Goal: Task Accomplishment & Management: Use online tool/utility

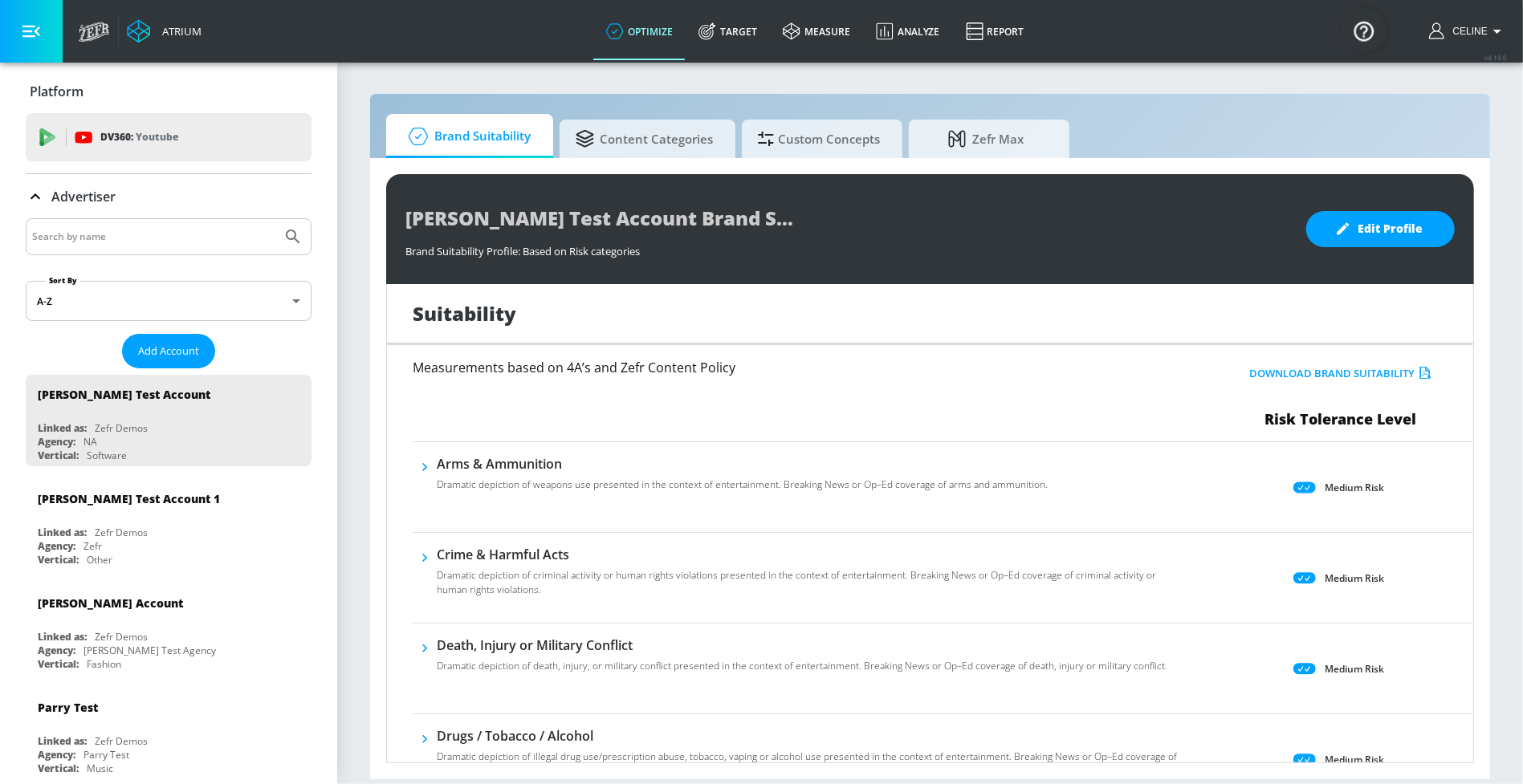
click at [85, 248] on div at bounding box center [169, 237] width 286 height 37
click at [89, 241] on input "Search by name" at bounding box center [153, 237] width 243 height 21
type input "telemundo"
click at [275, 219] on button "Submit Search" at bounding box center [292, 237] width 36 height 36
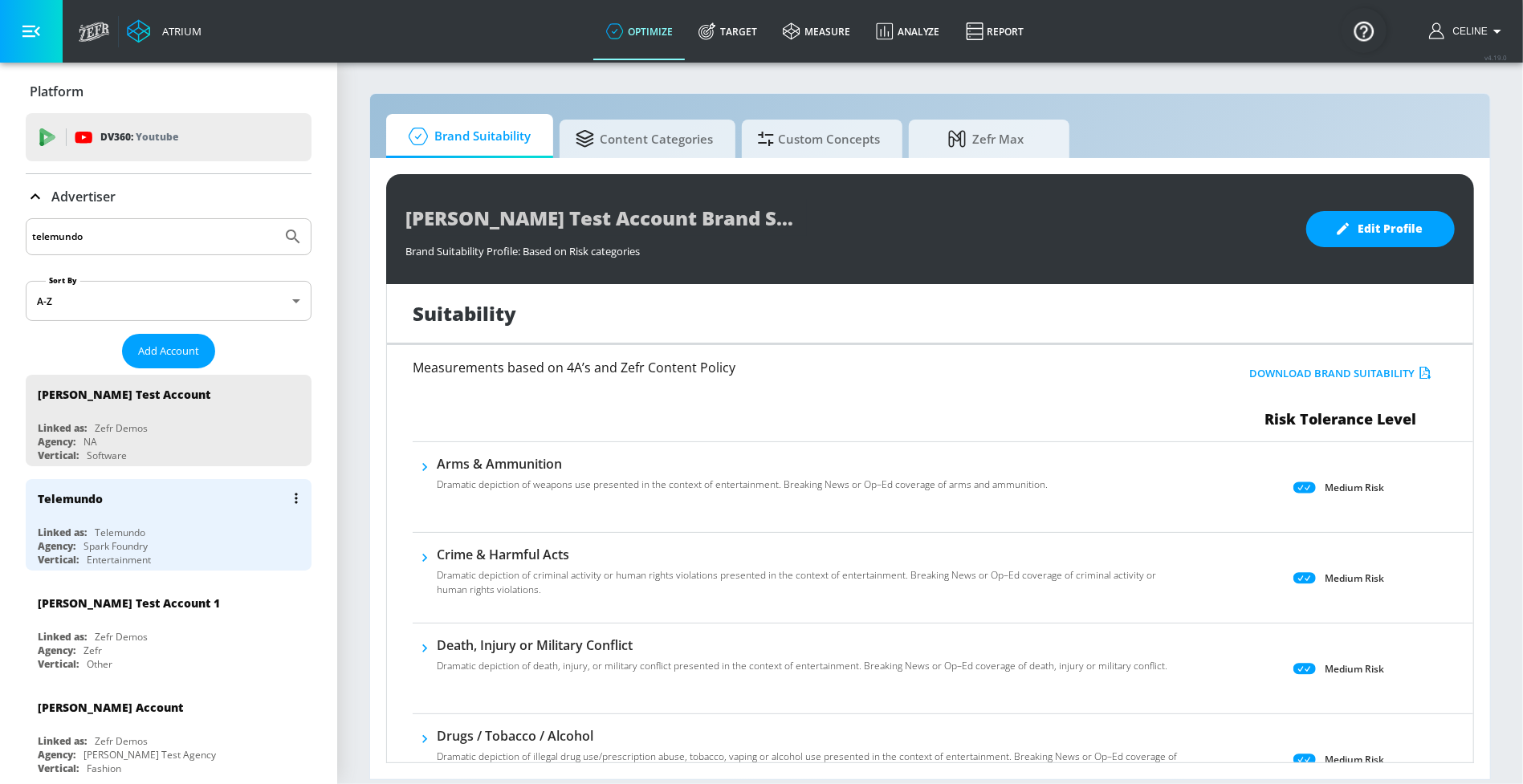
click at [83, 512] on div "Telemundo" at bounding box center [172, 498] width 270 height 38
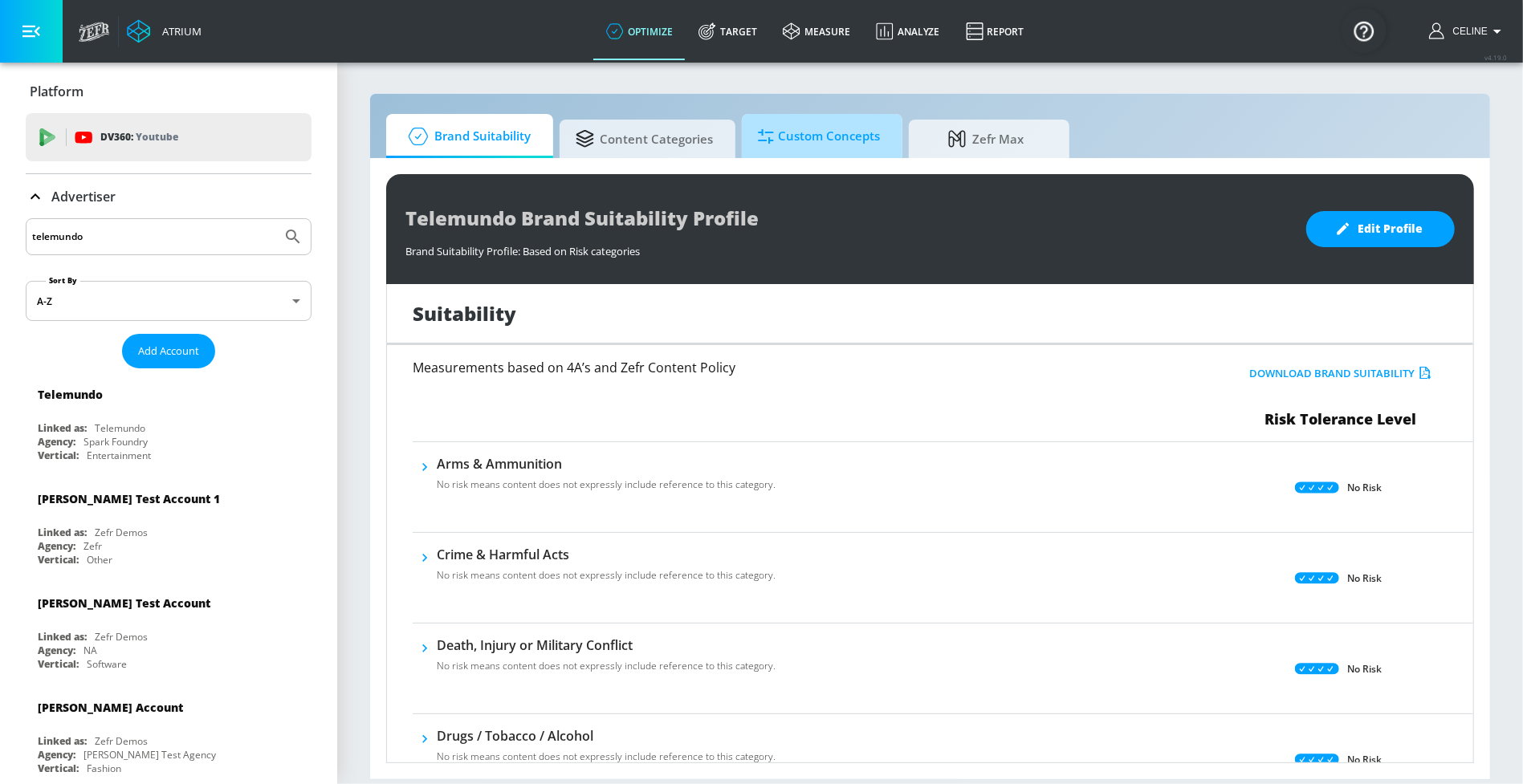
click at [855, 137] on span "Custom Concepts" at bounding box center [819, 137] width 122 height 38
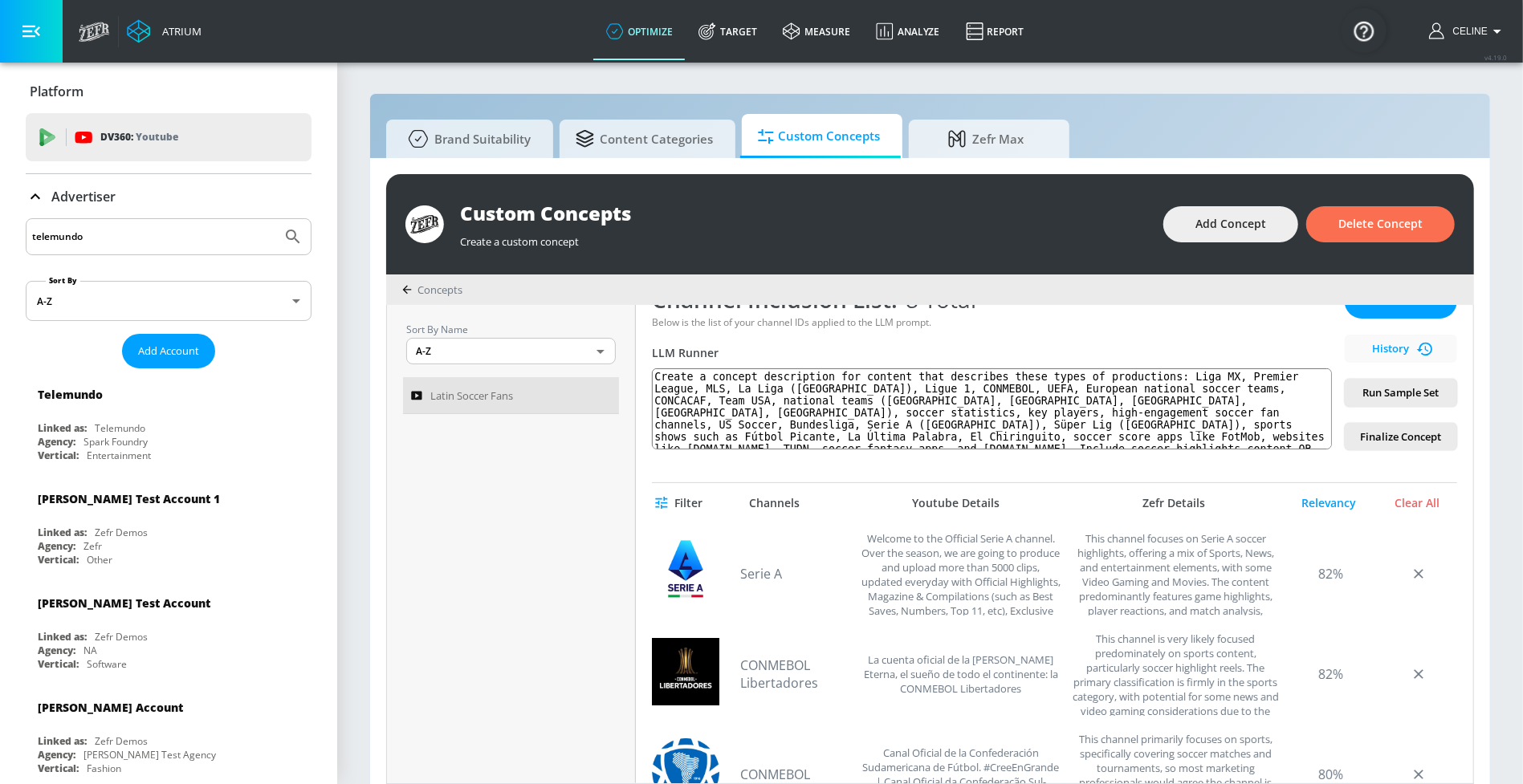
scroll to position [310, 0]
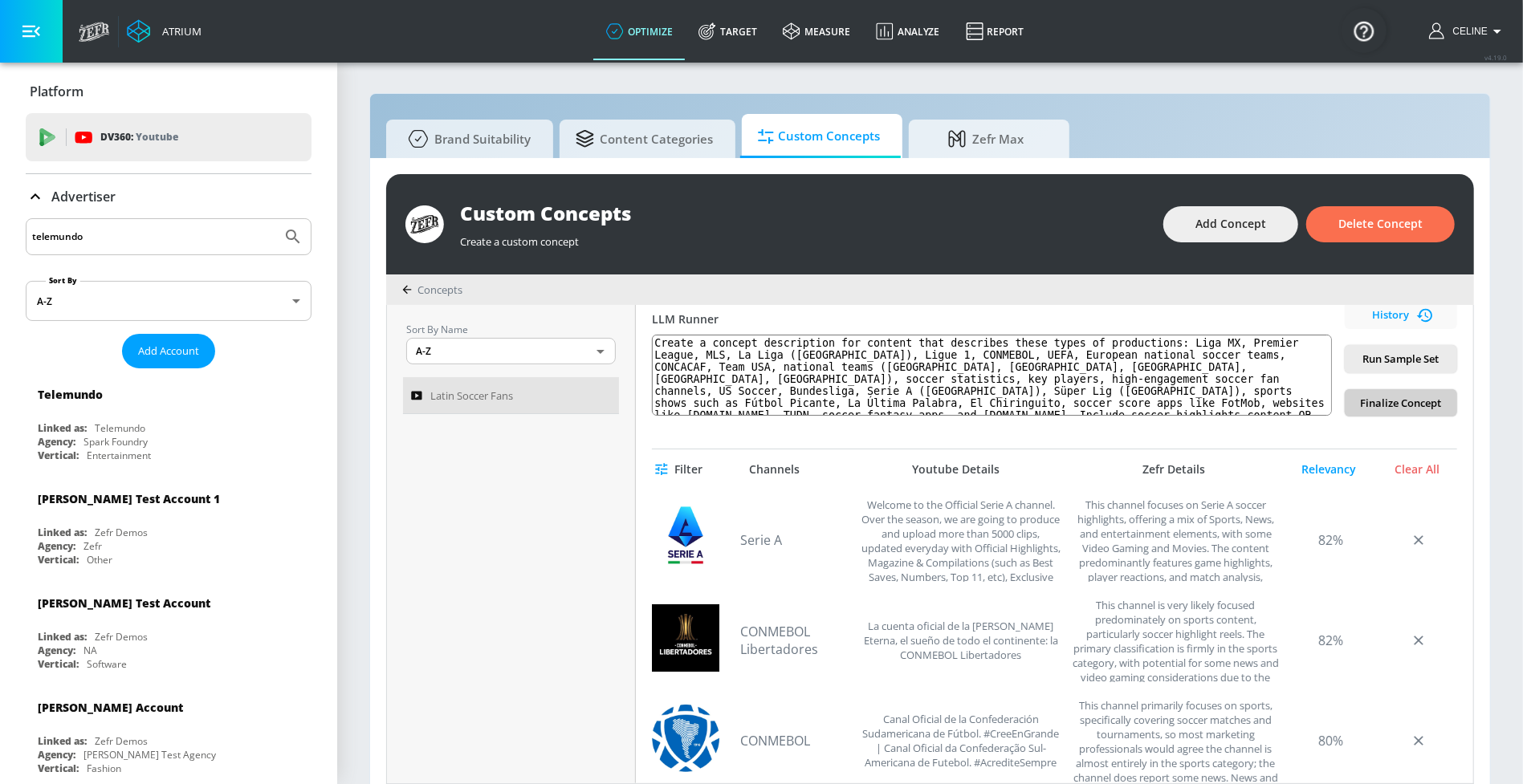
click at [1385, 405] on span "Finalize Concept" at bounding box center [1401, 403] width 87 height 18
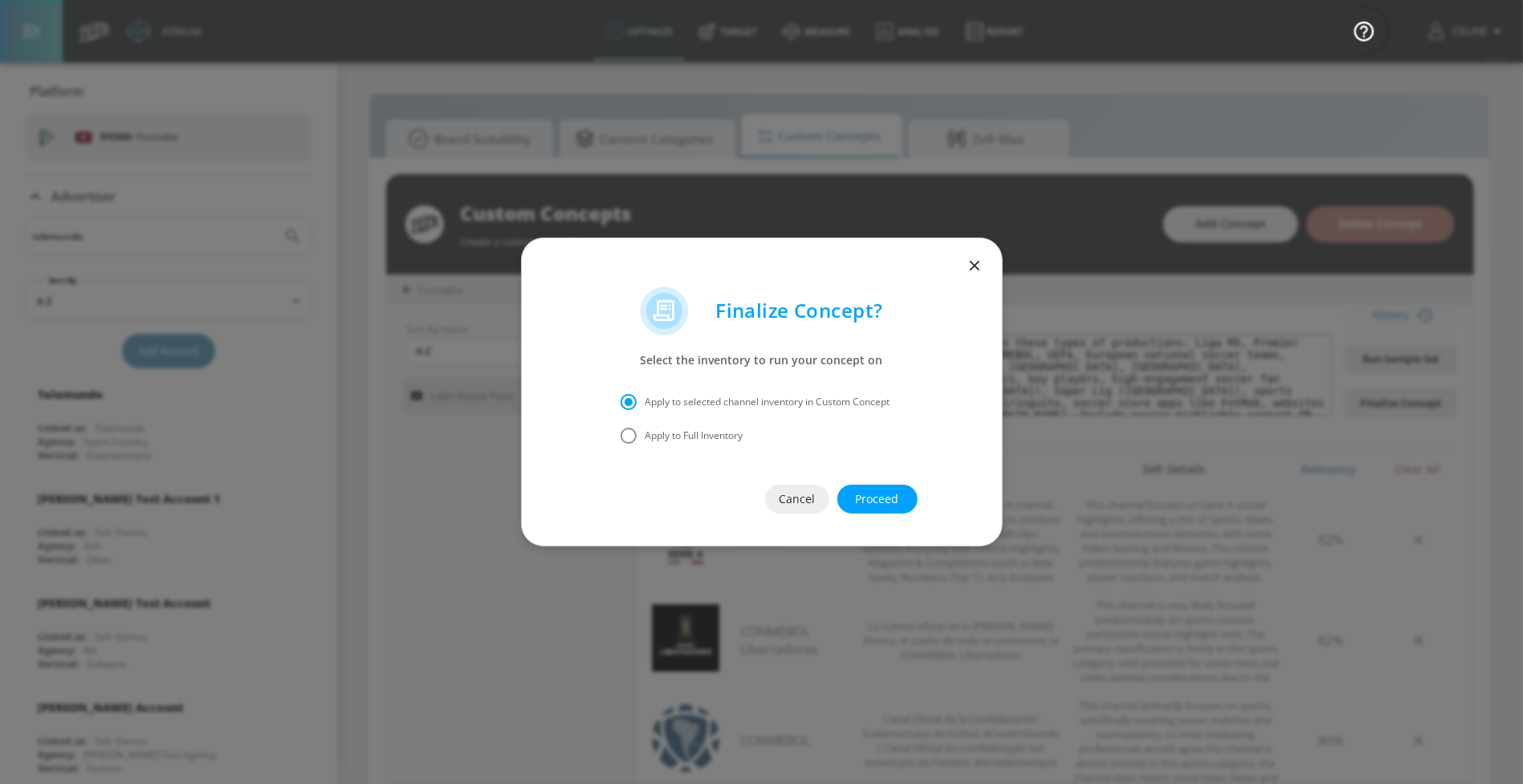
click at [700, 440] on span "Apply to Full Inventory" at bounding box center [695, 436] width 98 height 15
click at [646, 440] on input "Apply to Full Inventory" at bounding box center [629, 435] width 34 height 34
radio input "true"
click at [797, 502] on span "Cancel" at bounding box center [797, 500] width 0 height 20
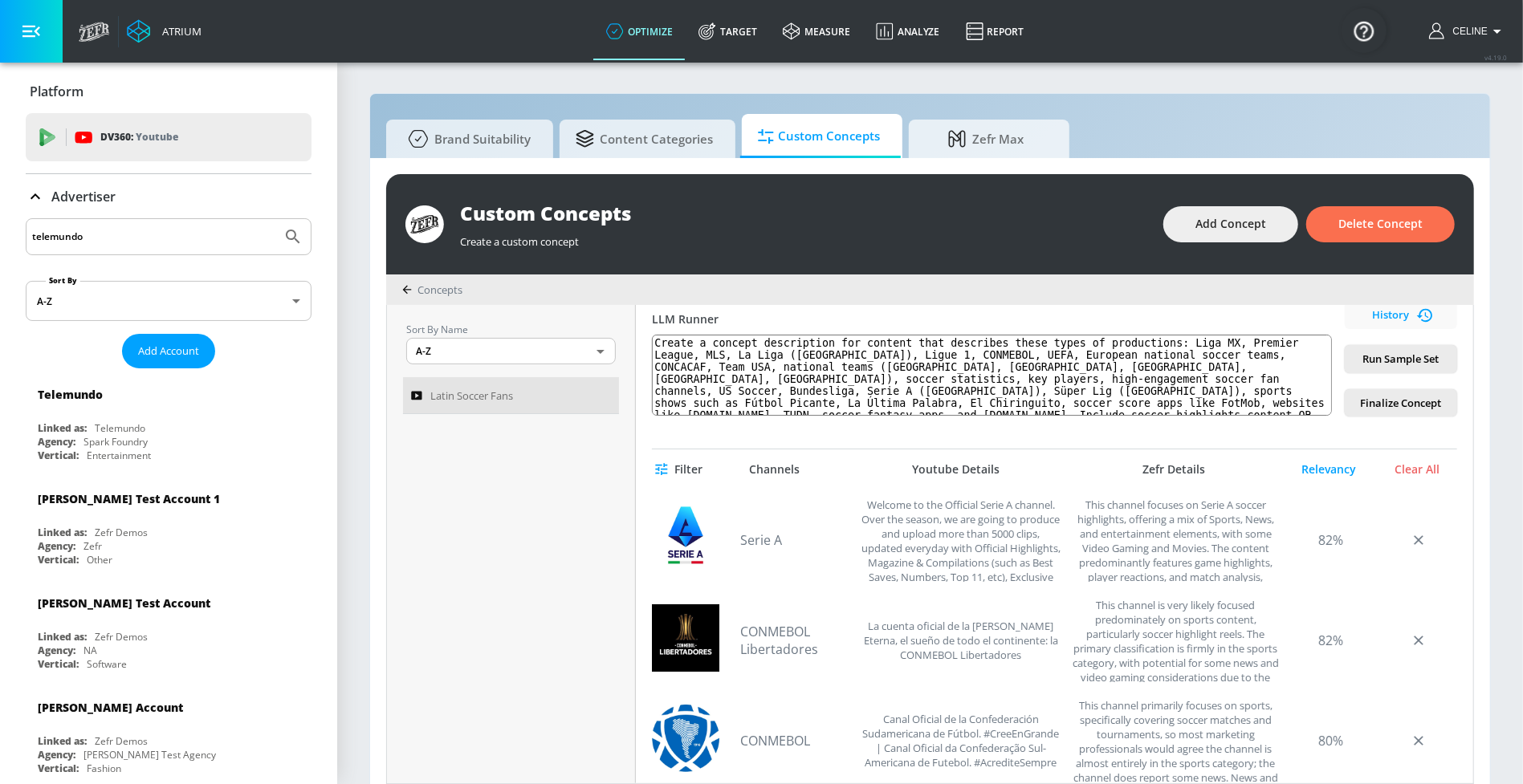
scroll to position [0, 0]
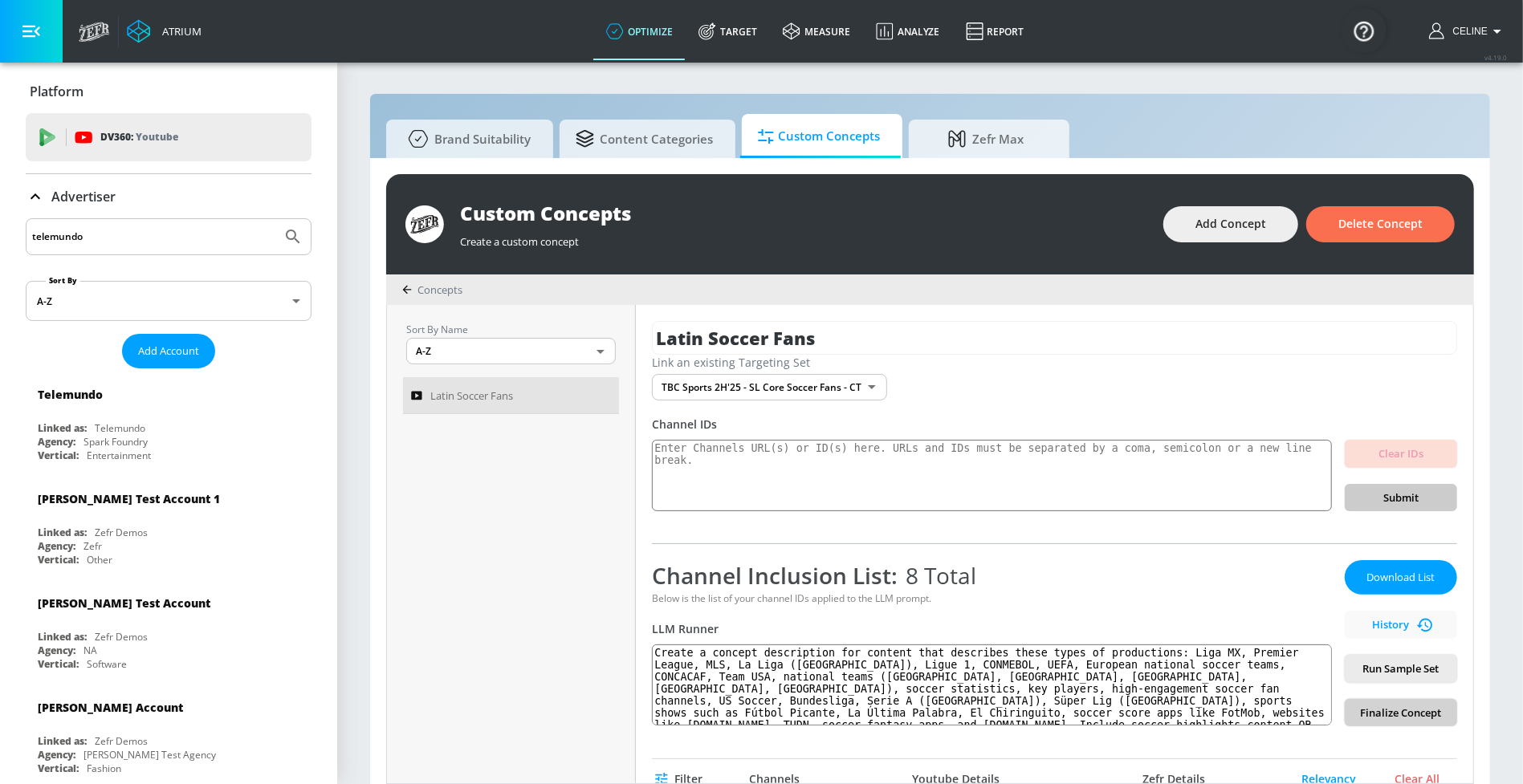
click at [1405, 715] on span "Finalize Concept" at bounding box center [1401, 713] width 87 height 18
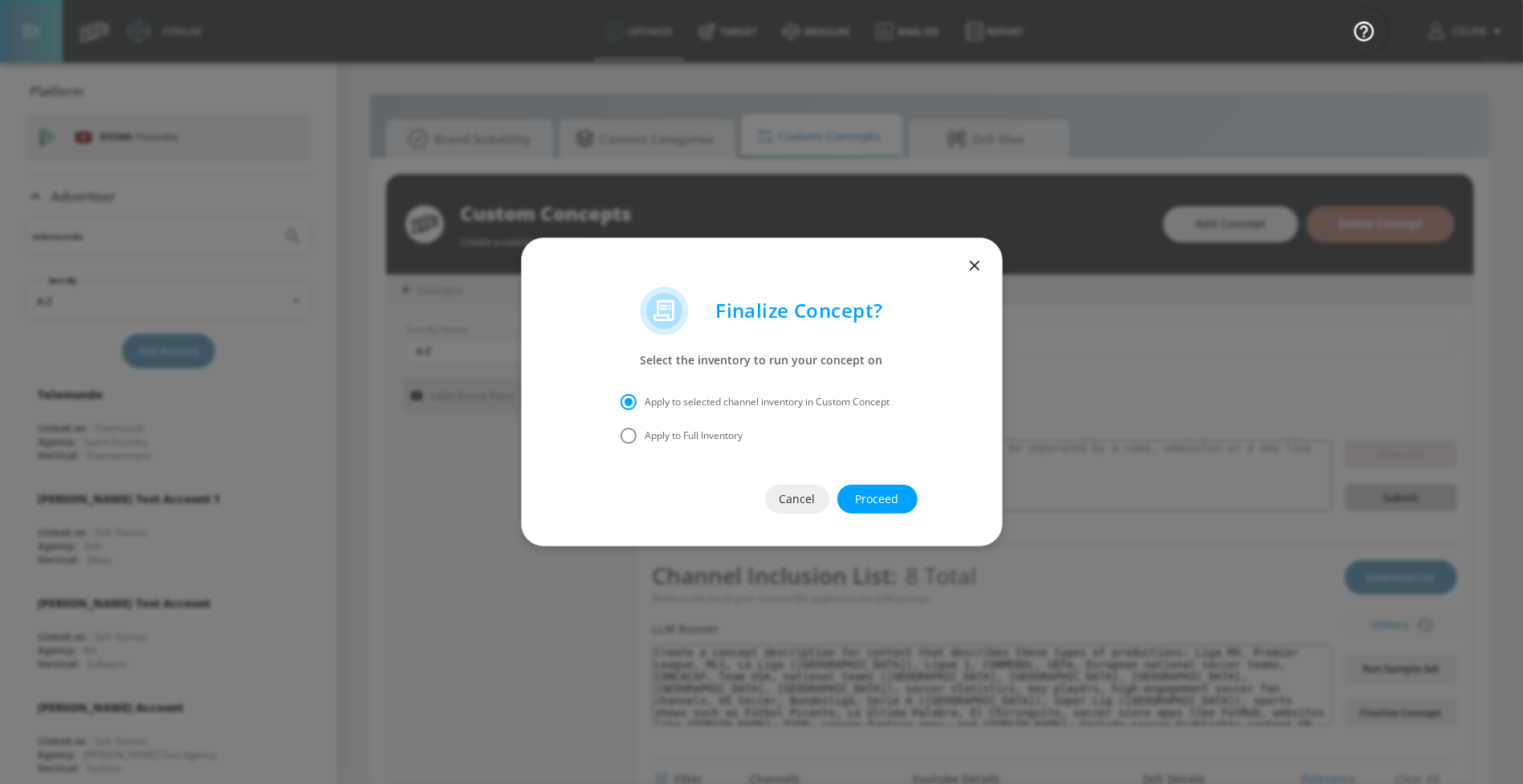
click at [749, 442] on label "Apply to Full Inventory" at bounding box center [751, 435] width 279 height 34
click at [646, 442] on input "Apply to Full Inventory" at bounding box center [629, 435] width 34 height 34
radio input "true"
click at [870, 504] on span "Proceed" at bounding box center [878, 500] width 16 height 20
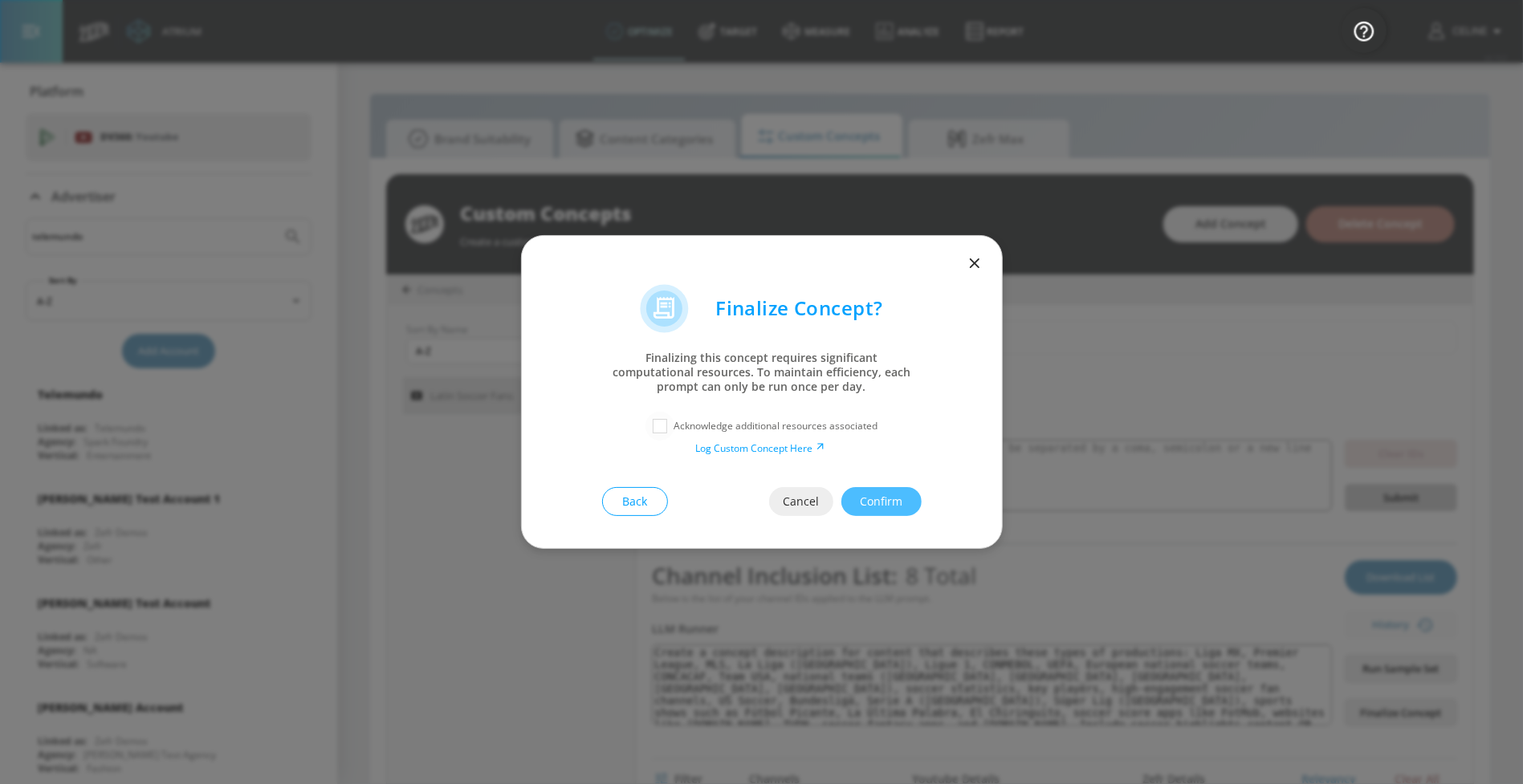
click at [659, 430] on input "checkbox" at bounding box center [660, 426] width 29 height 29
checkbox input "true"
click at [888, 505] on span "Confirm" at bounding box center [882, 502] width 16 height 20
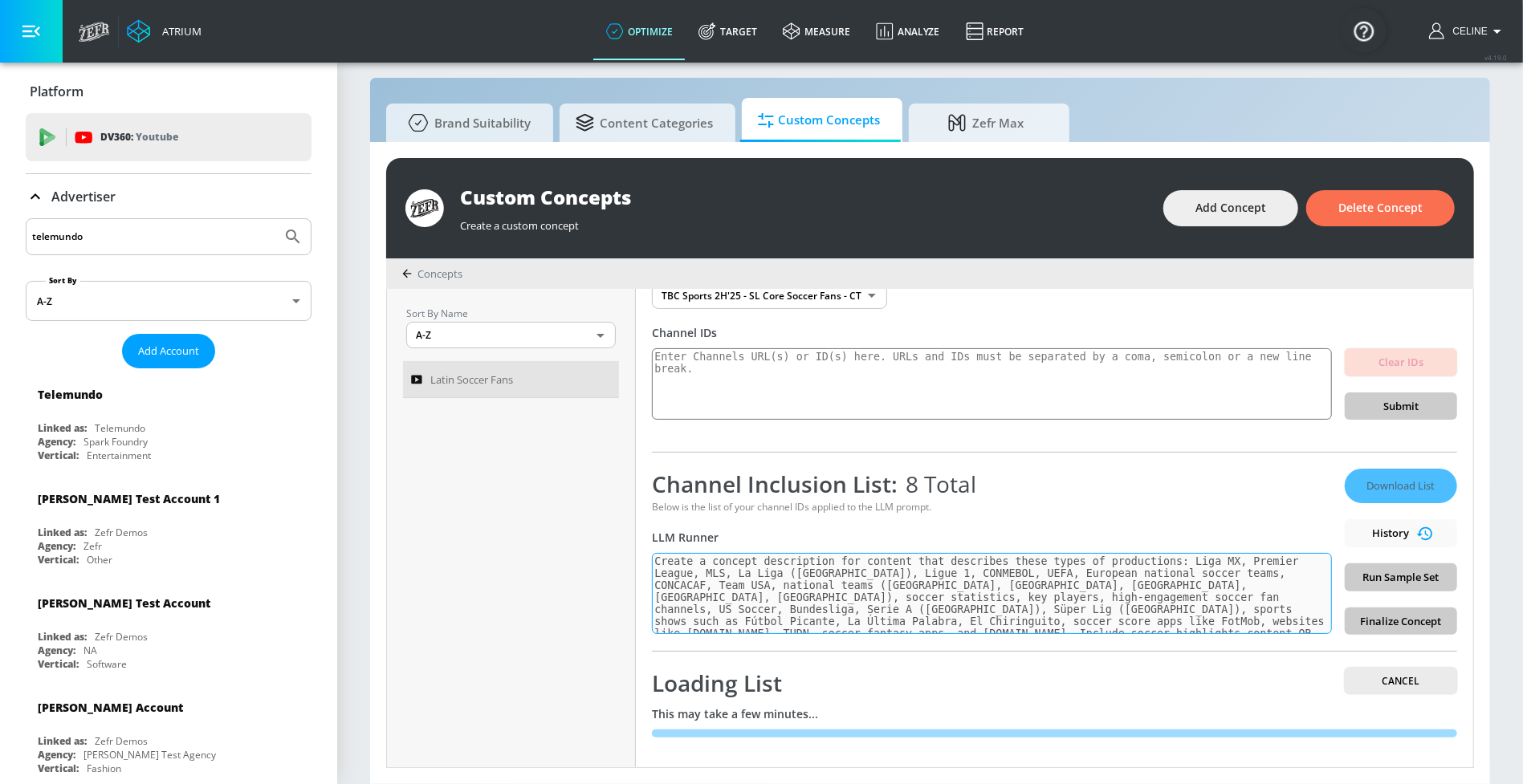
scroll to position [13, 0]
